Goal: Transaction & Acquisition: Obtain resource

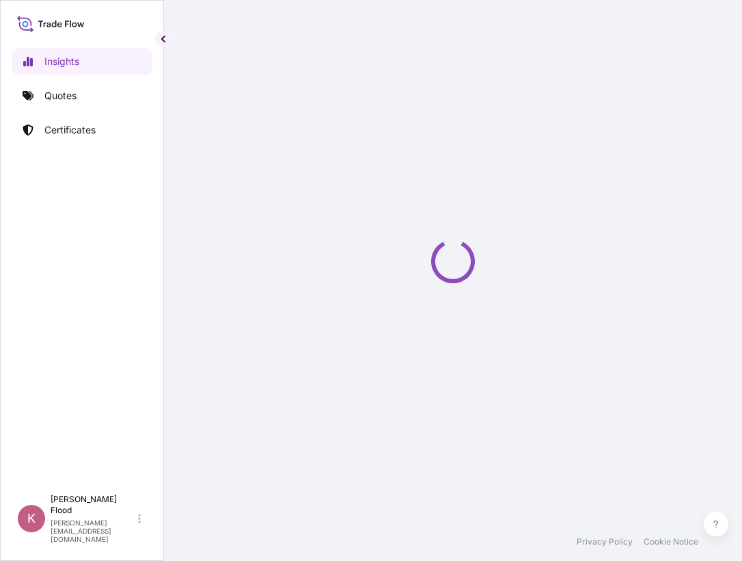
select select "2025"
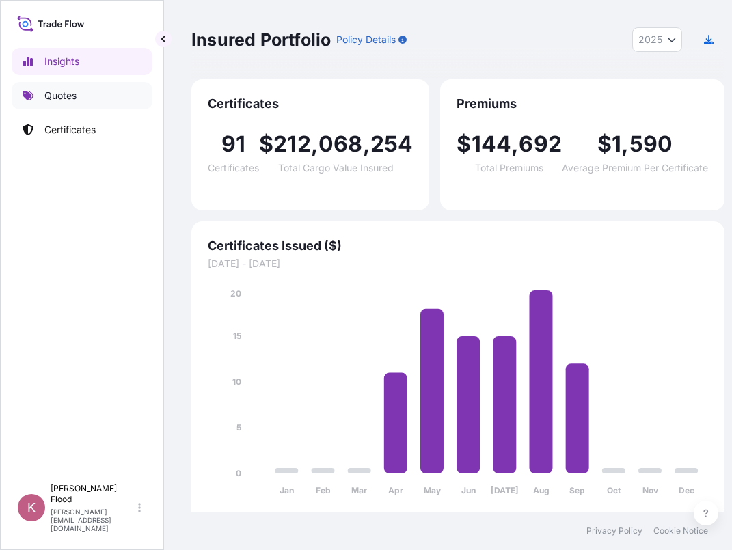
click at [66, 94] on p "Quotes" at bounding box center [60, 96] width 32 height 14
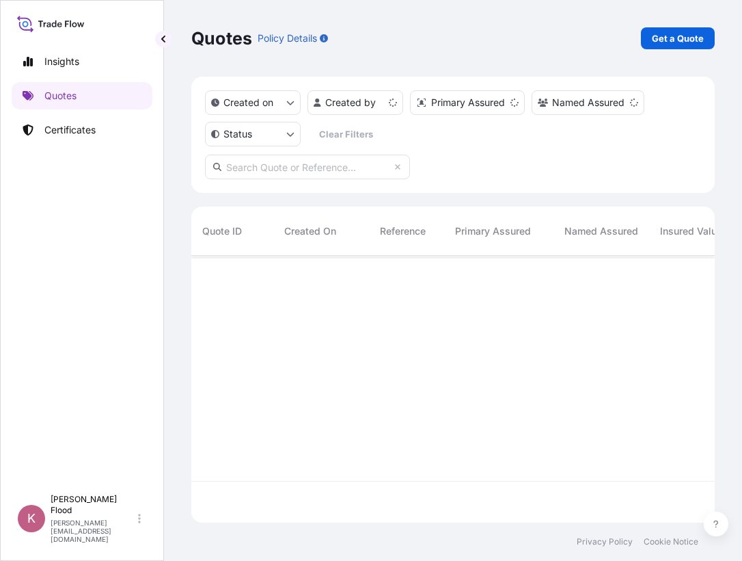
scroll to position [264, 513]
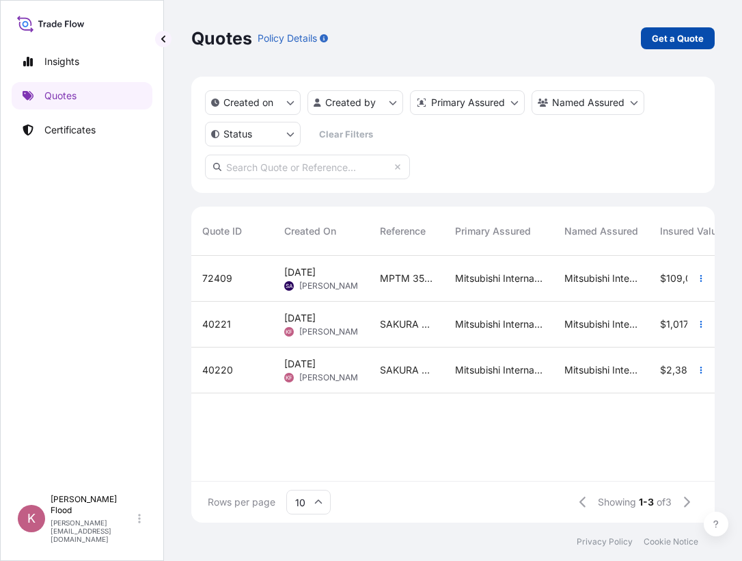
click at [678, 34] on p "Get a Quote" at bounding box center [678, 38] width 52 height 14
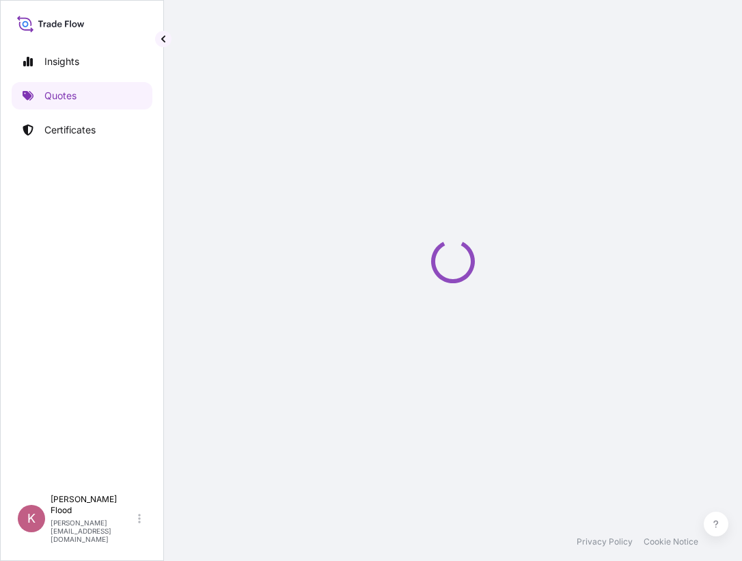
select select "Ocean Vessel"
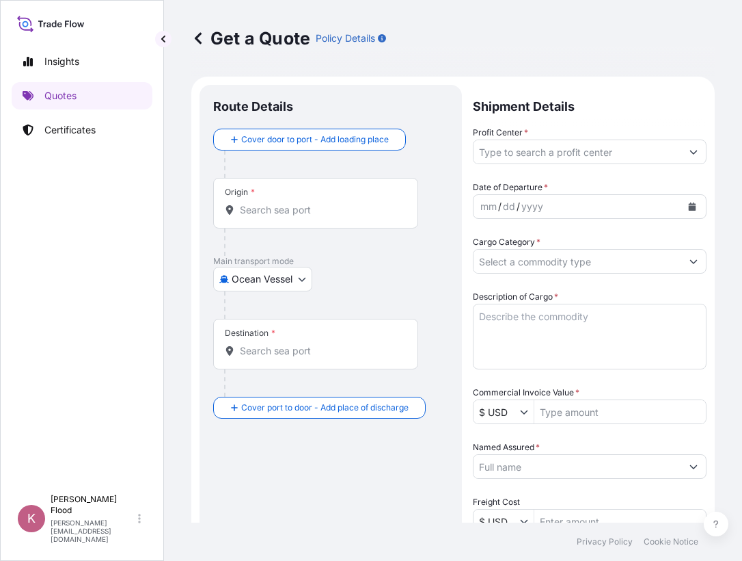
scroll to position [22, 0]
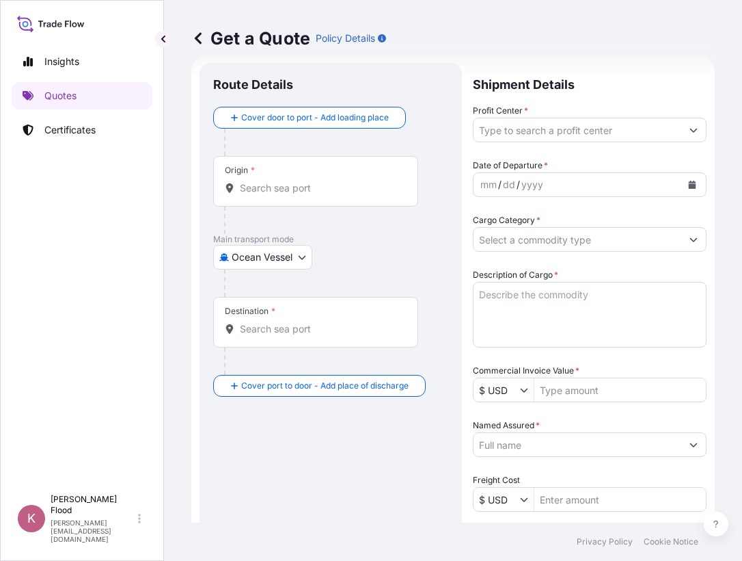
click at [247, 189] on input "Origin *" at bounding box center [320, 188] width 161 height 14
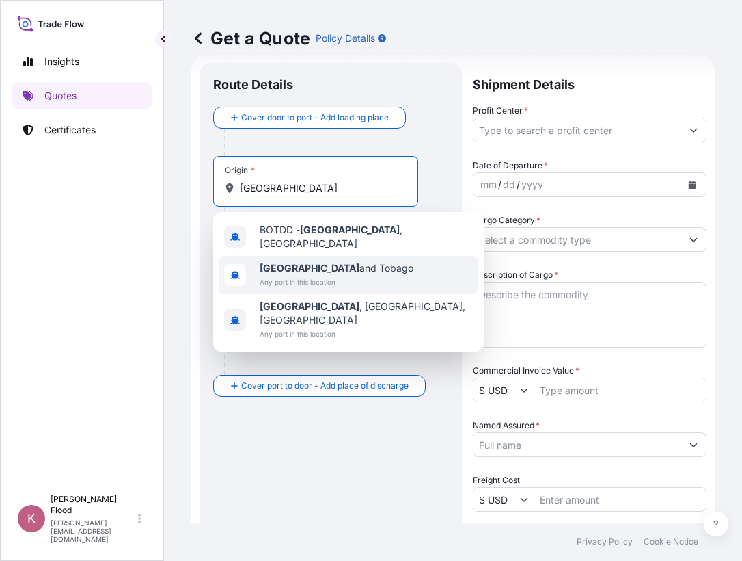
click at [306, 262] on span "[GEOGRAPHIC_DATA]" at bounding box center [337, 268] width 154 height 14
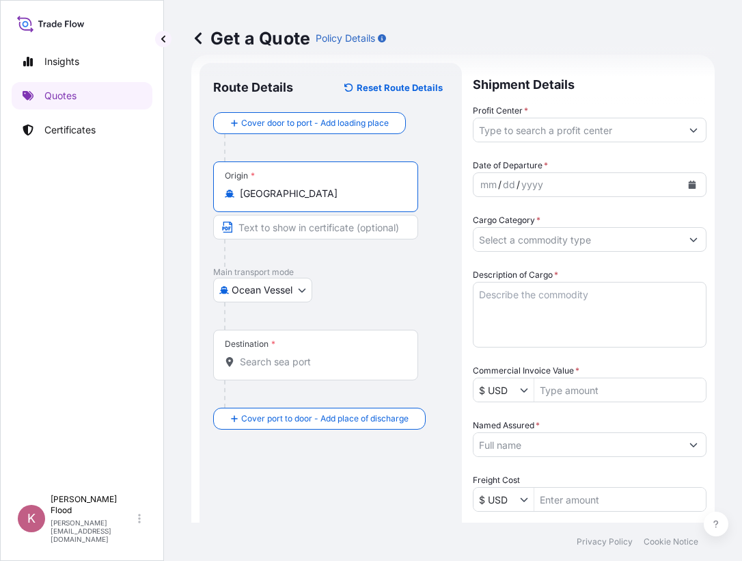
type input "[GEOGRAPHIC_DATA]"
click at [241, 359] on input "Destination *" at bounding box center [320, 362] width 161 height 14
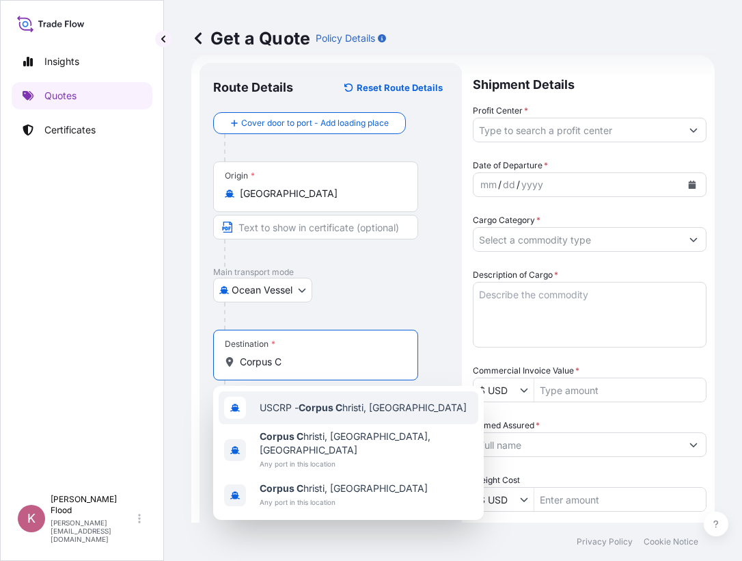
click at [388, 410] on span "USCRP - Corpus C hristi, [GEOGRAPHIC_DATA]" at bounding box center [363, 408] width 207 height 14
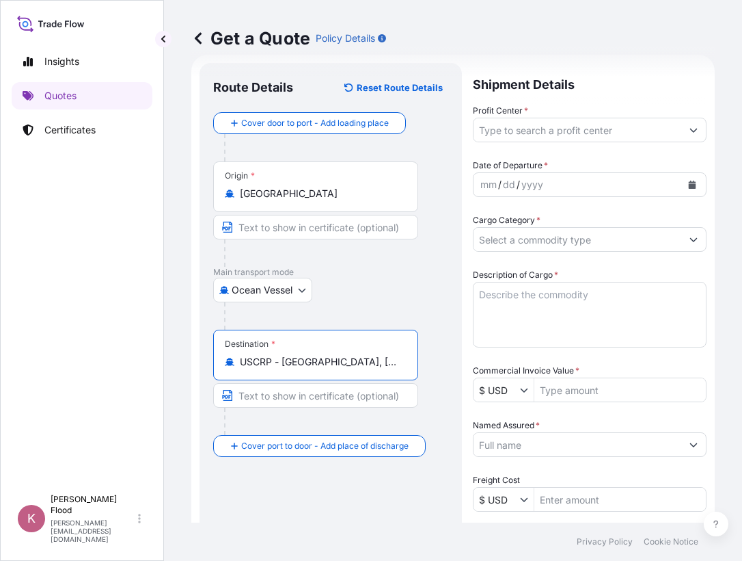
type input "USCRP - [GEOGRAPHIC_DATA], [GEOGRAPHIC_DATA]"
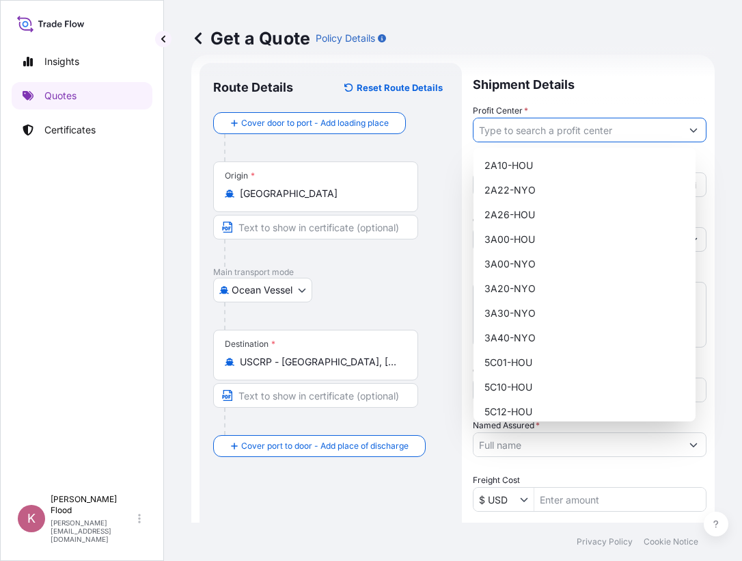
click at [532, 131] on input "Profit Center *" at bounding box center [578, 130] width 208 height 25
click at [521, 380] on div "5C10-HOU" at bounding box center [584, 387] width 211 height 25
type input "5C10-HOU"
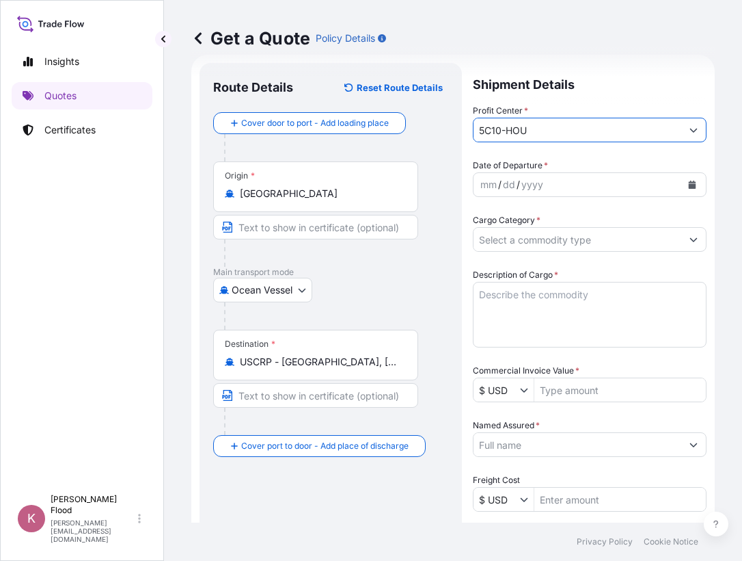
click at [561, 185] on div "mm / dd / yyyy" at bounding box center [578, 184] width 208 height 25
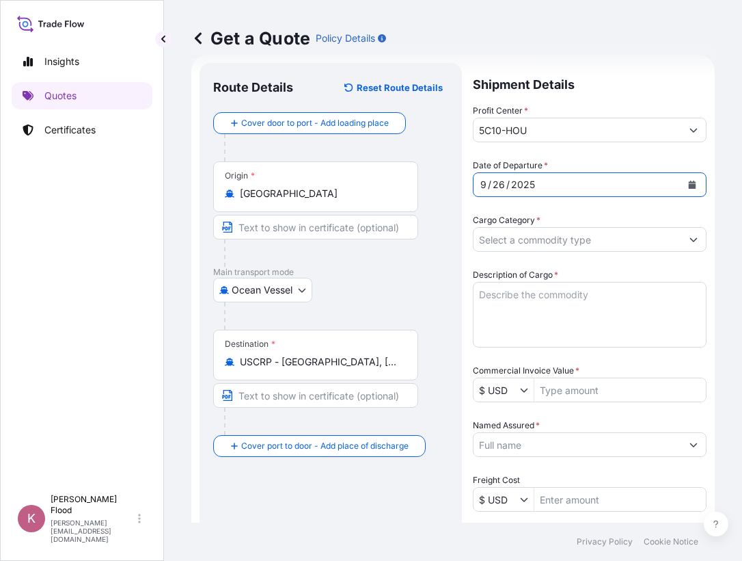
click at [570, 233] on input "Cargo Category *" at bounding box center [578, 239] width 208 height 25
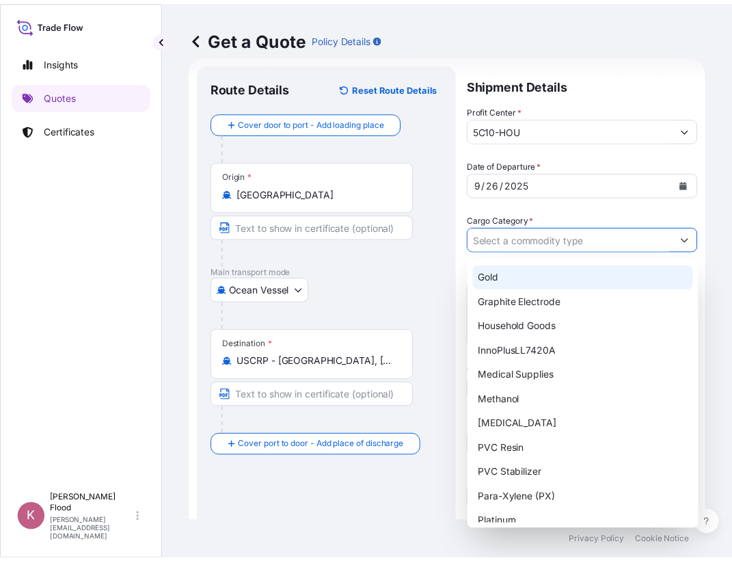
scroll to position [273, 0]
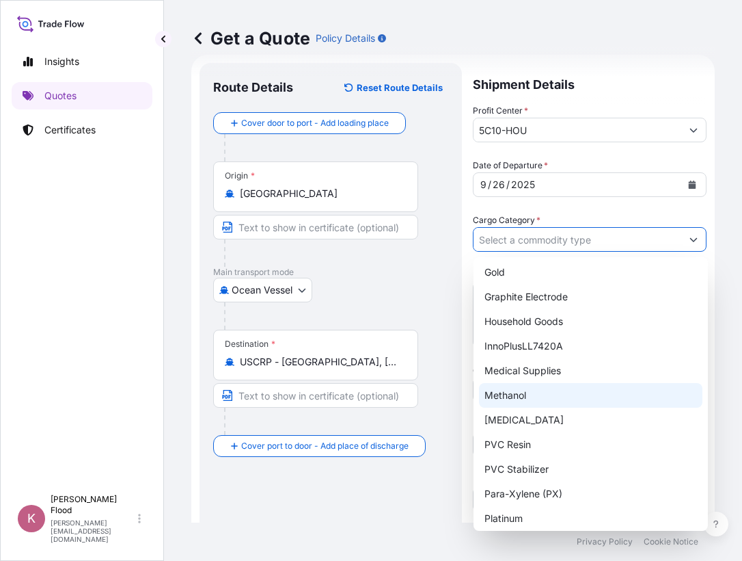
click at [521, 399] on div "Methanol" at bounding box center [591, 395] width 224 height 25
type input "Methanol"
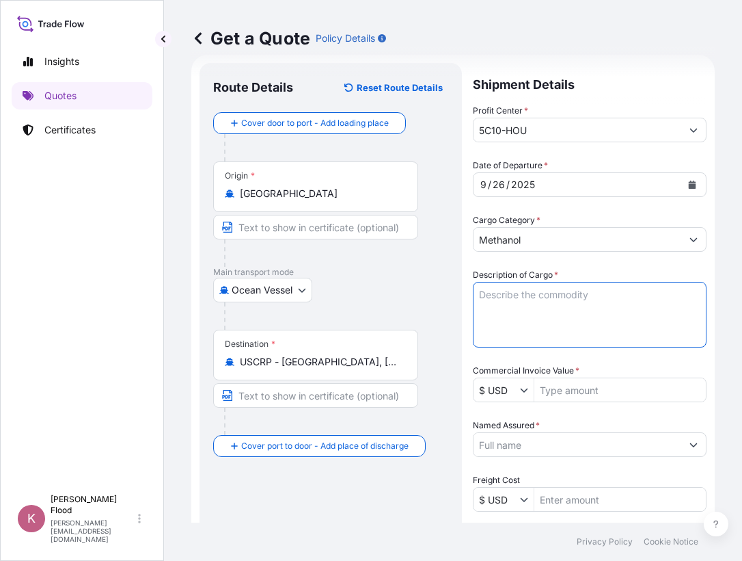
click at [481, 295] on textarea "Description of Cargo *" at bounding box center [590, 315] width 234 height 66
click at [508, 296] on textarea "13," at bounding box center [590, 315] width 234 height 66
click at [515, 293] on textarea "13," at bounding box center [590, 315] width 234 height 66
type textarea "13,267.423 mt of METHANOL in BULK"
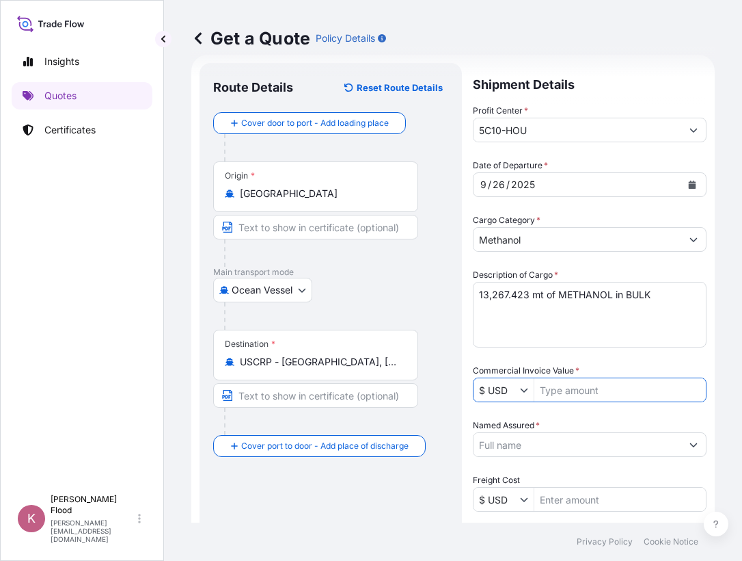
click at [560, 390] on input "Commercial Invoice Value *" at bounding box center [621, 389] width 172 height 25
drag, startPoint x: 591, startPoint y: 392, endPoint x: 587, endPoint y: 381, distance: 11.3
click at [591, 392] on input "Commercial Invoice Value *" at bounding box center [621, 389] width 172 height 25
click at [584, 385] on input "2,554" at bounding box center [621, 389] width 172 height 25
type input "2,554,509.62"
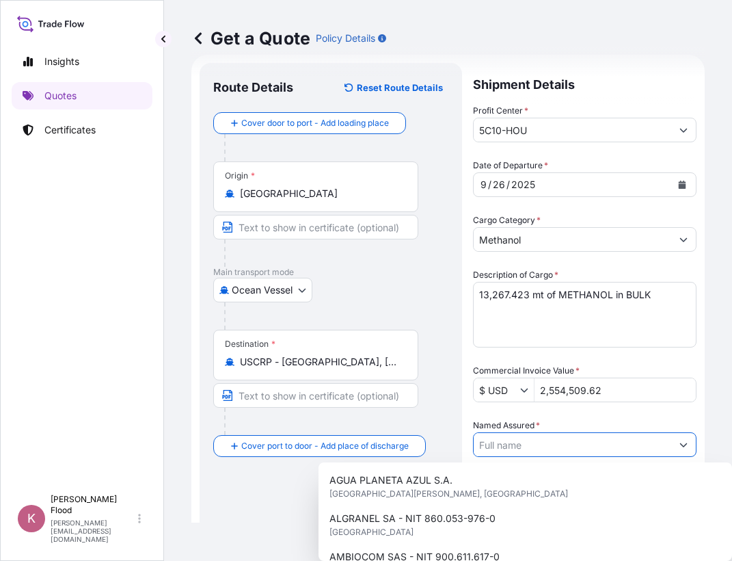
click at [498, 446] on input "Named Assured *" at bounding box center [573, 444] width 198 height 25
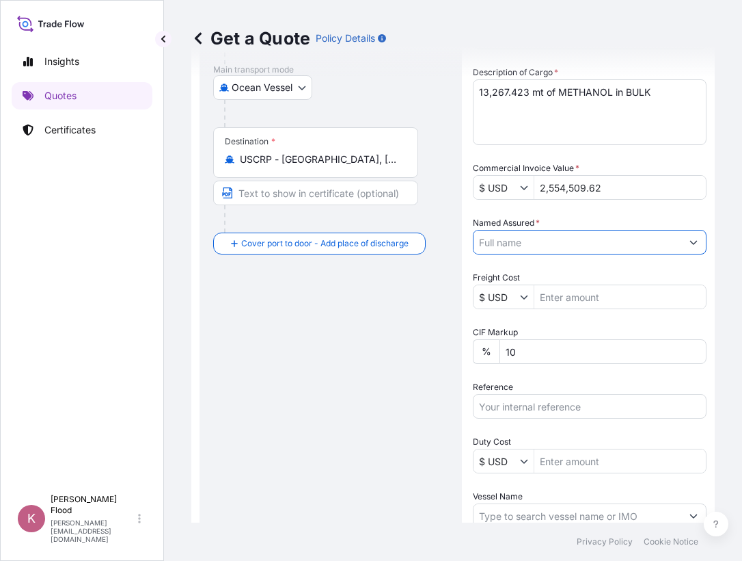
scroll to position [227, 0]
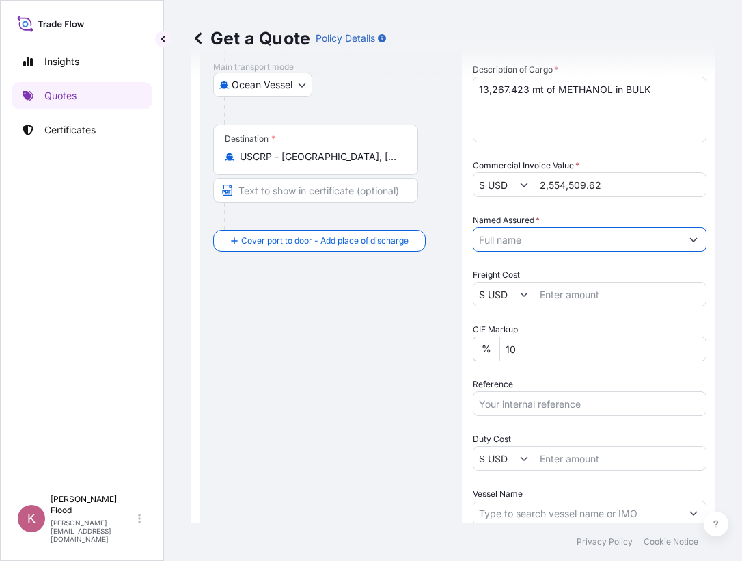
click at [691, 239] on icon "Show suggestions" at bounding box center [695, 240] width 8 height 4
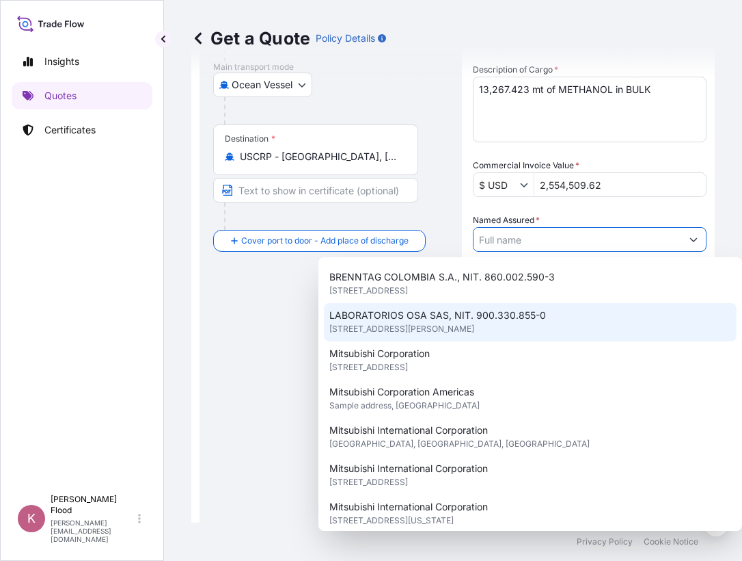
scroll to position [137, 0]
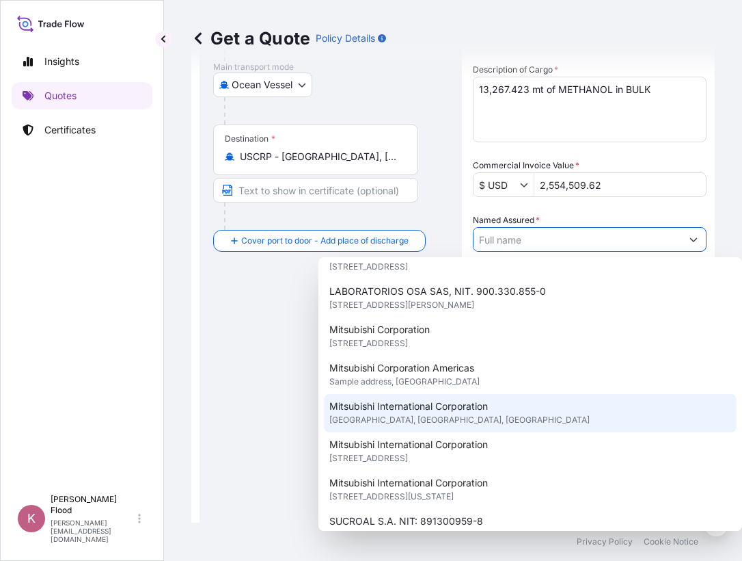
click at [436, 418] on span "[GEOGRAPHIC_DATA], [GEOGRAPHIC_DATA], [GEOGRAPHIC_DATA]" at bounding box center [460, 420] width 260 height 14
type input "Mitsubishi International Corporation"
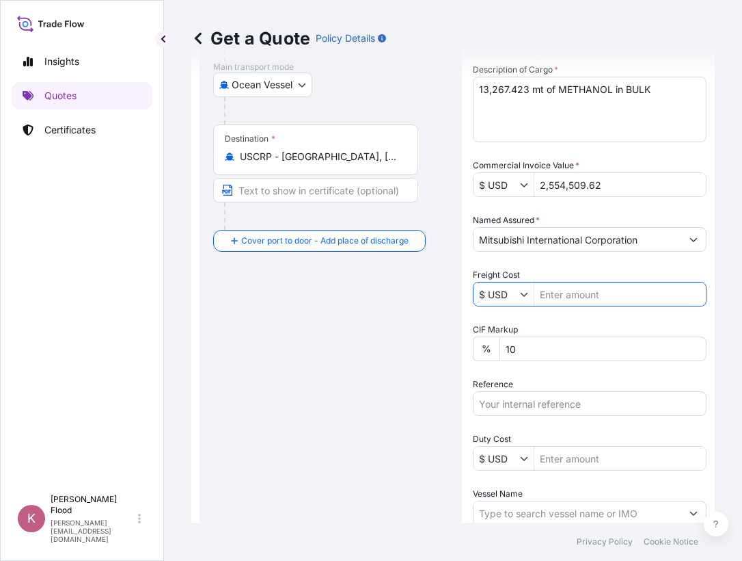
click at [565, 298] on input "Freight Cost" at bounding box center [621, 294] width 172 height 25
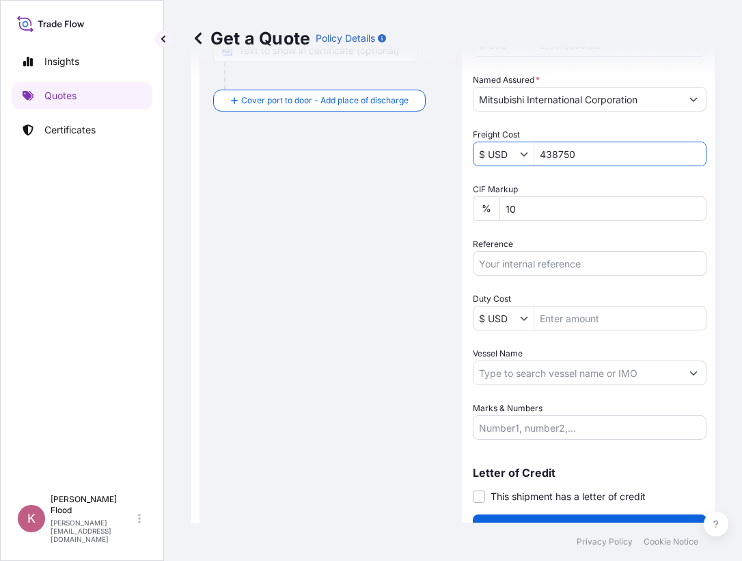
scroll to position [394, 0]
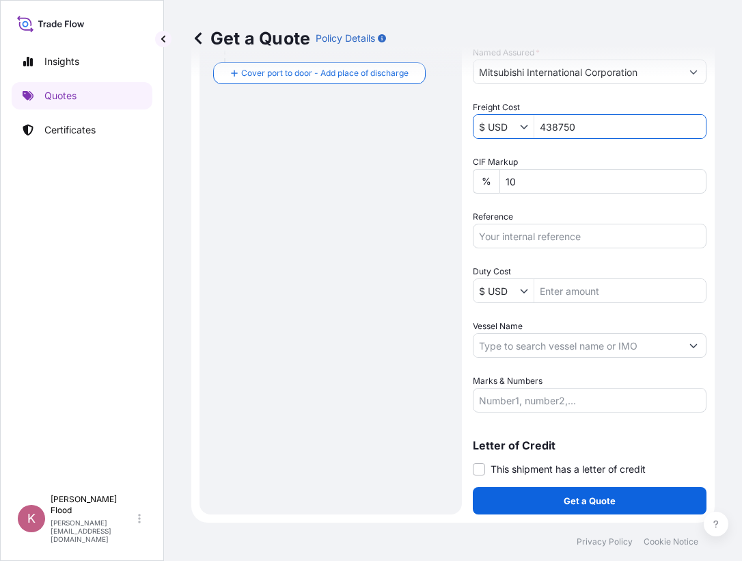
type input "438,750"
click at [489, 348] on input "Vessel Name" at bounding box center [578, 345] width 208 height 25
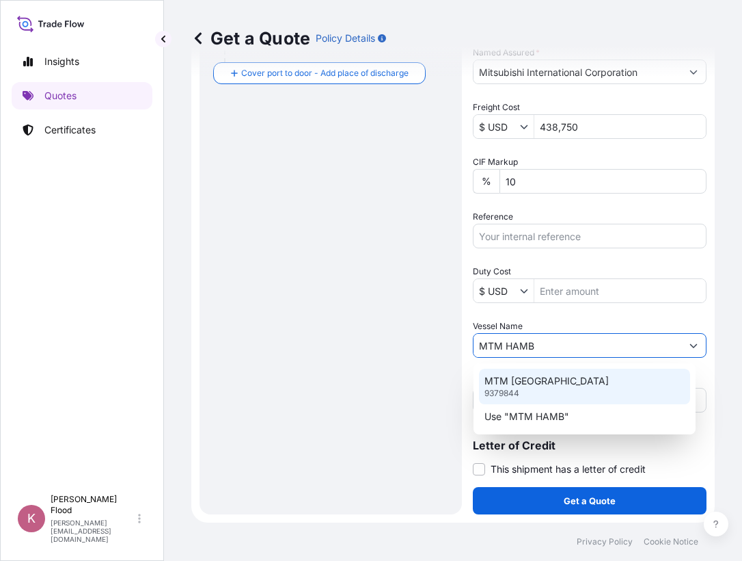
click at [547, 380] on p "MTM [GEOGRAPHIC_DATA]" at bounding box center [547, 381] width 124 height 14
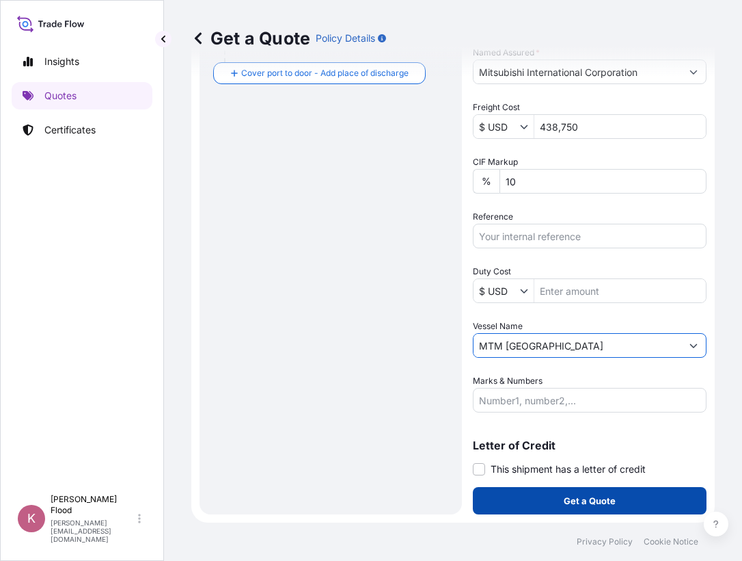
type input "MTM [GEOGRAPHIC_DATA]"
click at [589, 502] on p "Get a Quote" at bounding box center [590, 501] width 52 height 14
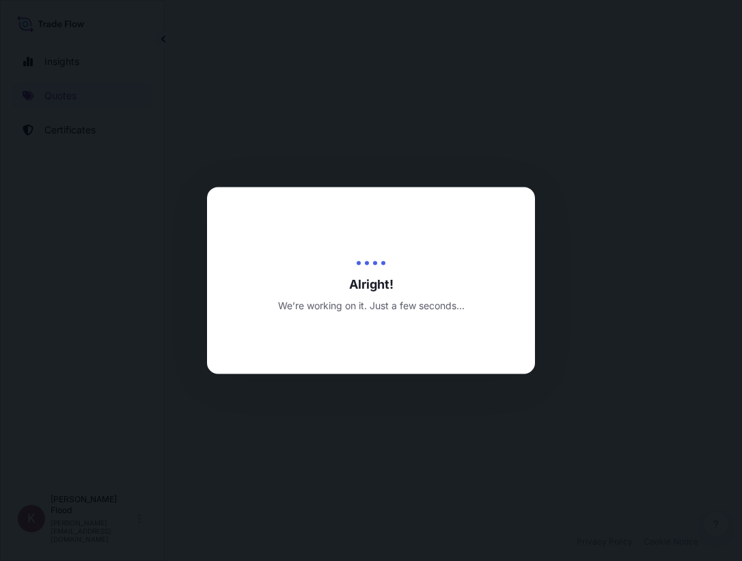
select select "Ocean Vessel"
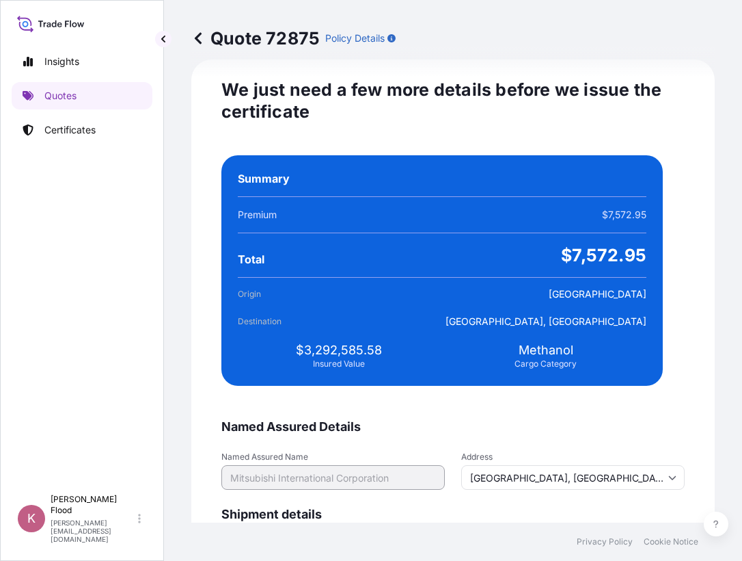
scroll to position [2726, 0]
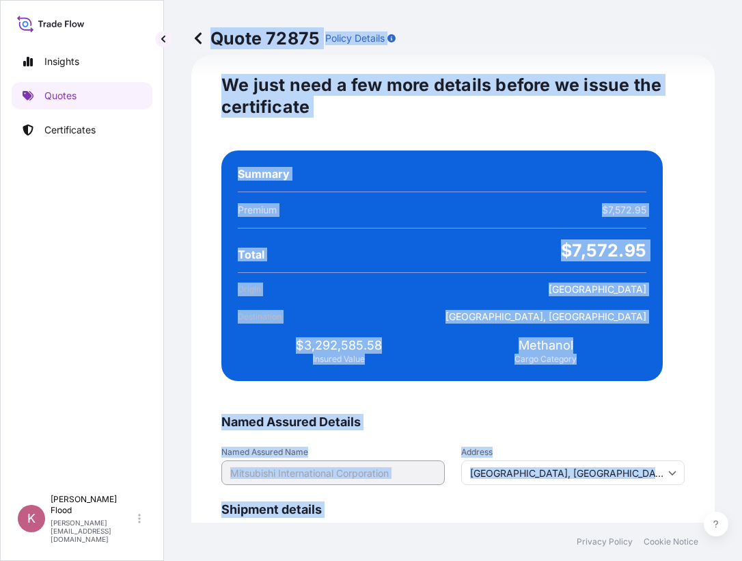
drag, startPoint x: 209, startPoint y: 60, endPoint x: 668, endPoint y: 378, distance: 558.1
click at [668, 378] on div "Quote 72875 Policy Details Route Details Cover door to port - Add loading place…" at bounding box center [453, 261] width 578 height 522
drag, startPoint x: 668, startPoint y: 378, endPoint x: 674, endPoint y: 350, distance: 28.7
click at [725, 176] on div "Quote 72875 Policy Details Route Details Cover door to port - Add loading place…" at bounding box center [453, 261] width 578 height 522
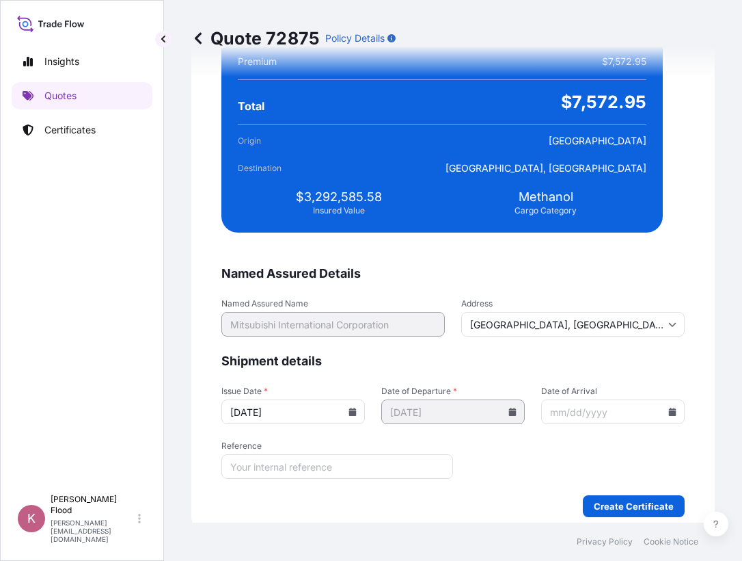
scroll to position [2888, 0]
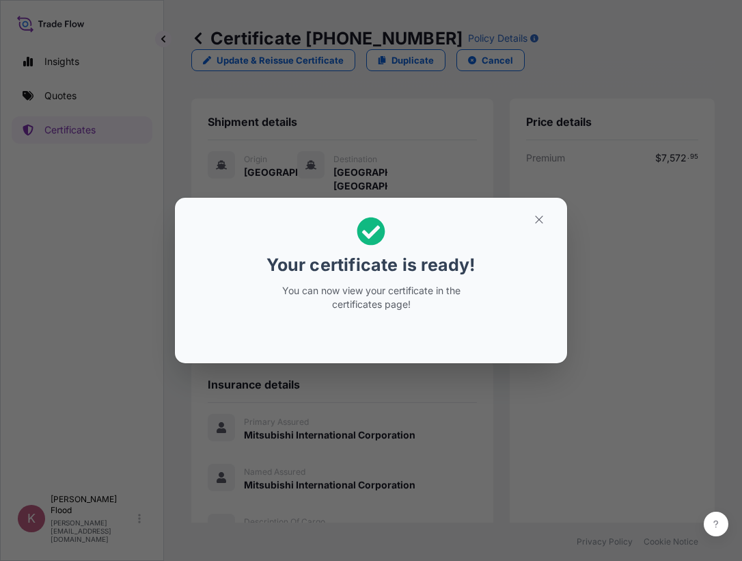
click at [593, 340] on div "Your certificate is ready! You can now view your certificate in the certificate…" at bounding box center [371, 280] width 742 height 561
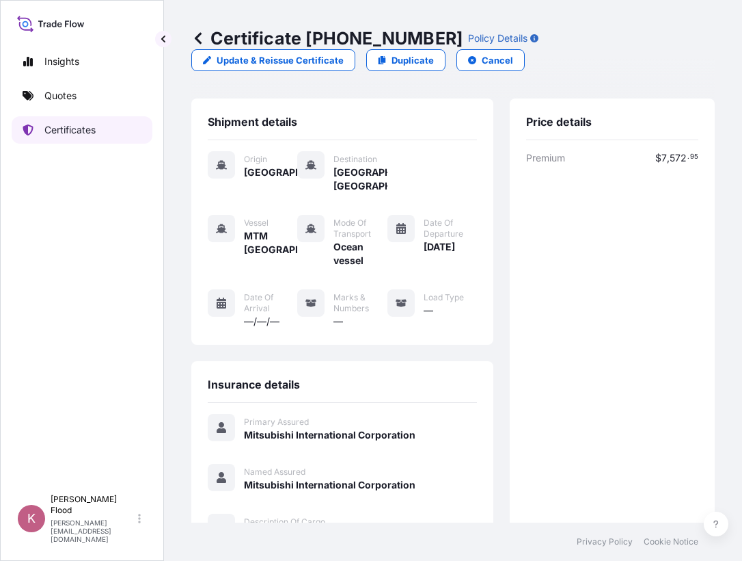
click at [65, 132] on p "Certificates" at bounding box center [69, 130] width 51 height 14
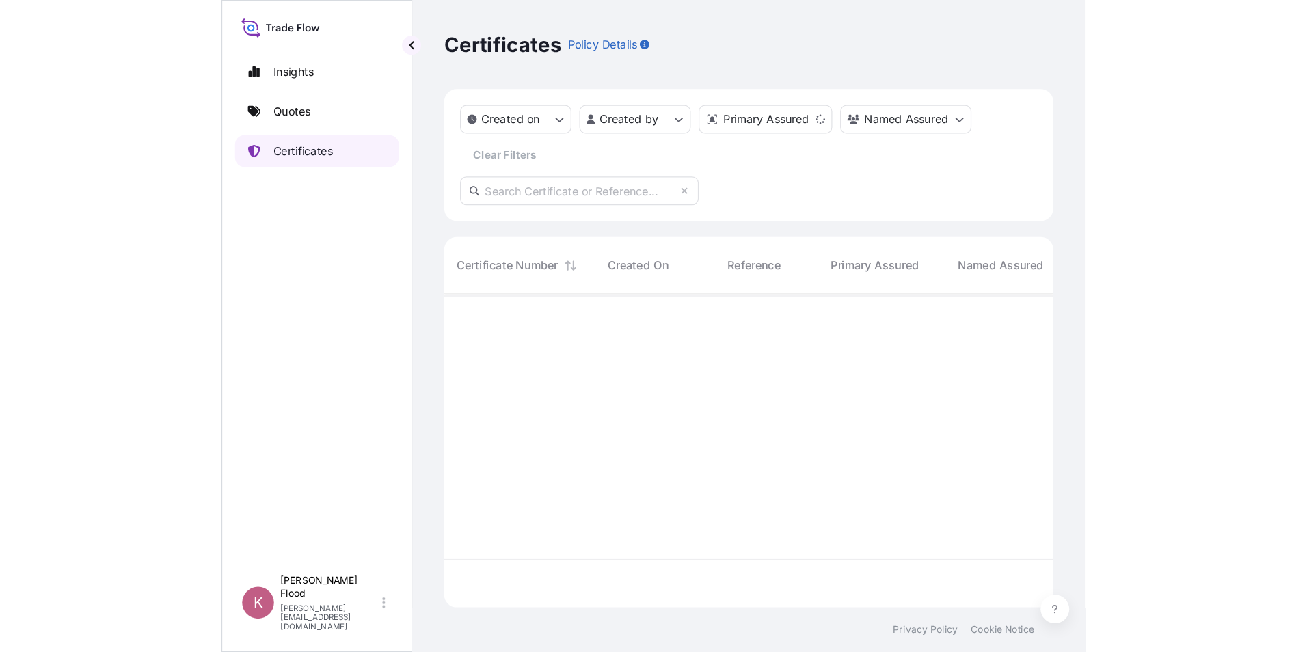
scroll to position [267, 513]
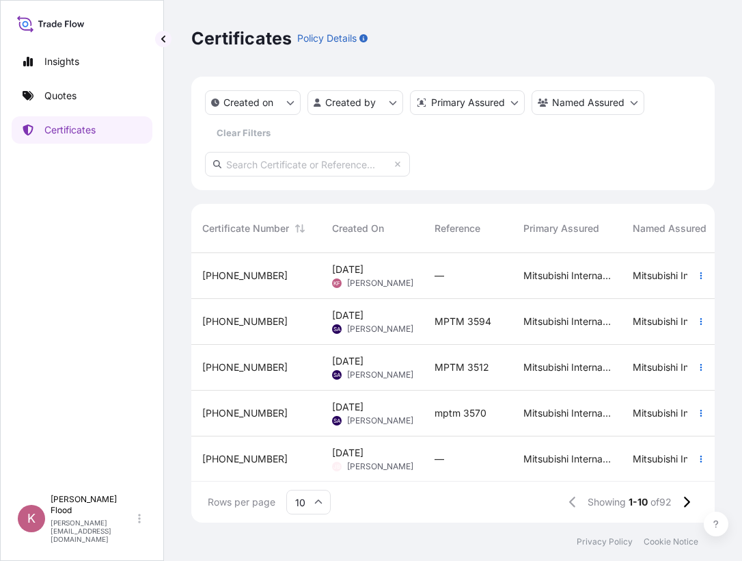
click at [244, 270] on span "[PHONE_NUMBER]" at bounding box center [244, 276] width 85 height 14
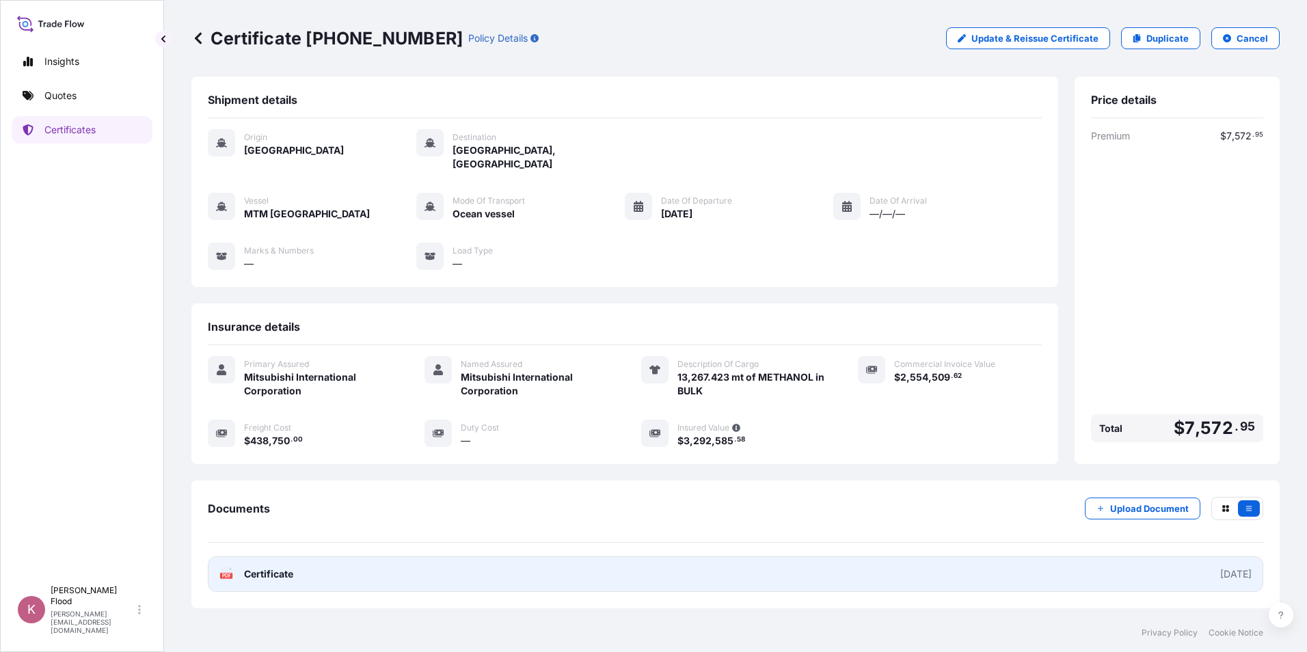
click at [256, 560] on span "Certificate" at bounding box center [268, 574] width 49 height 14
